Goal: Use online tool/utility: Utilize a website feature to perform a specific function

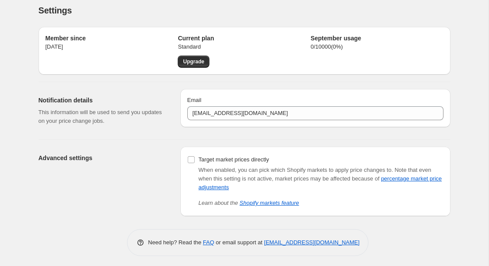
scroll to position [9, 0]
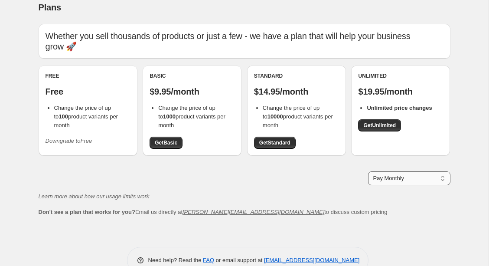
click at [368, 171] on select "Pay Monthly Pay Yearly (Save 16%)" at bounding box center [409, 178] width 82 height 14
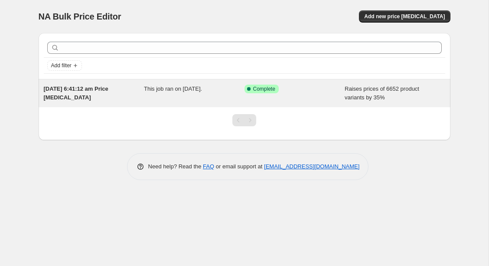
click at [185, 91] on span "This job ran on [DATE]." at bounding box center [173, 88] width 58 height 7
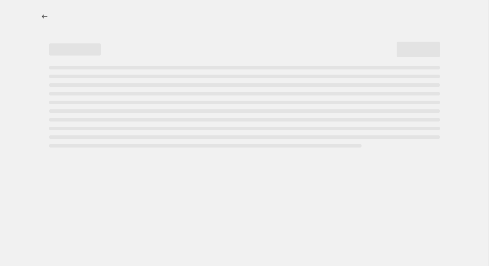
select select "percentage"
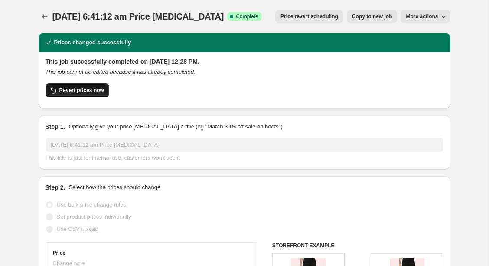
click at [93, 92] on span "Revert prices now" at bounding box center [81, 90] width 45 height 7
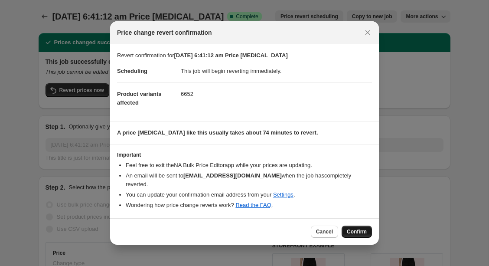
click at [362, 230] on span "Confirm" at bounding box center [357, 231] width 20 height 7
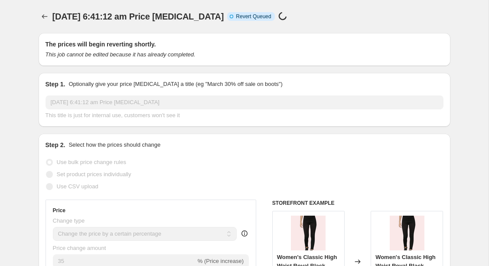
scroll to position [187, 0]
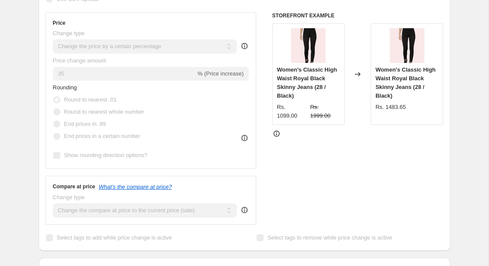
select select "percentage"
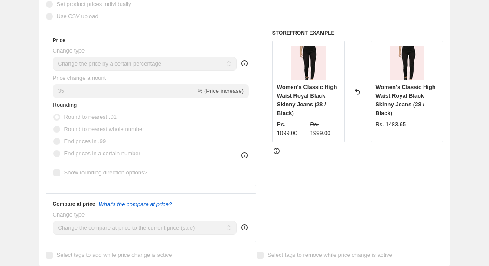
scroll to position [0, 0]
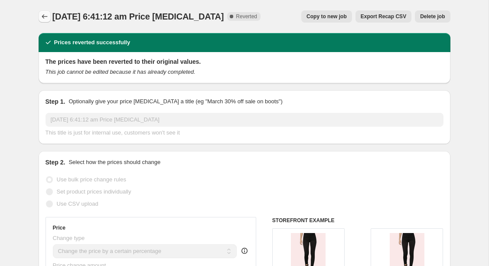
click at [46, 15] on icon "Price change jobs" at bounding box center [44, 16] width 9 height 9
